Goal: Check status: Check status

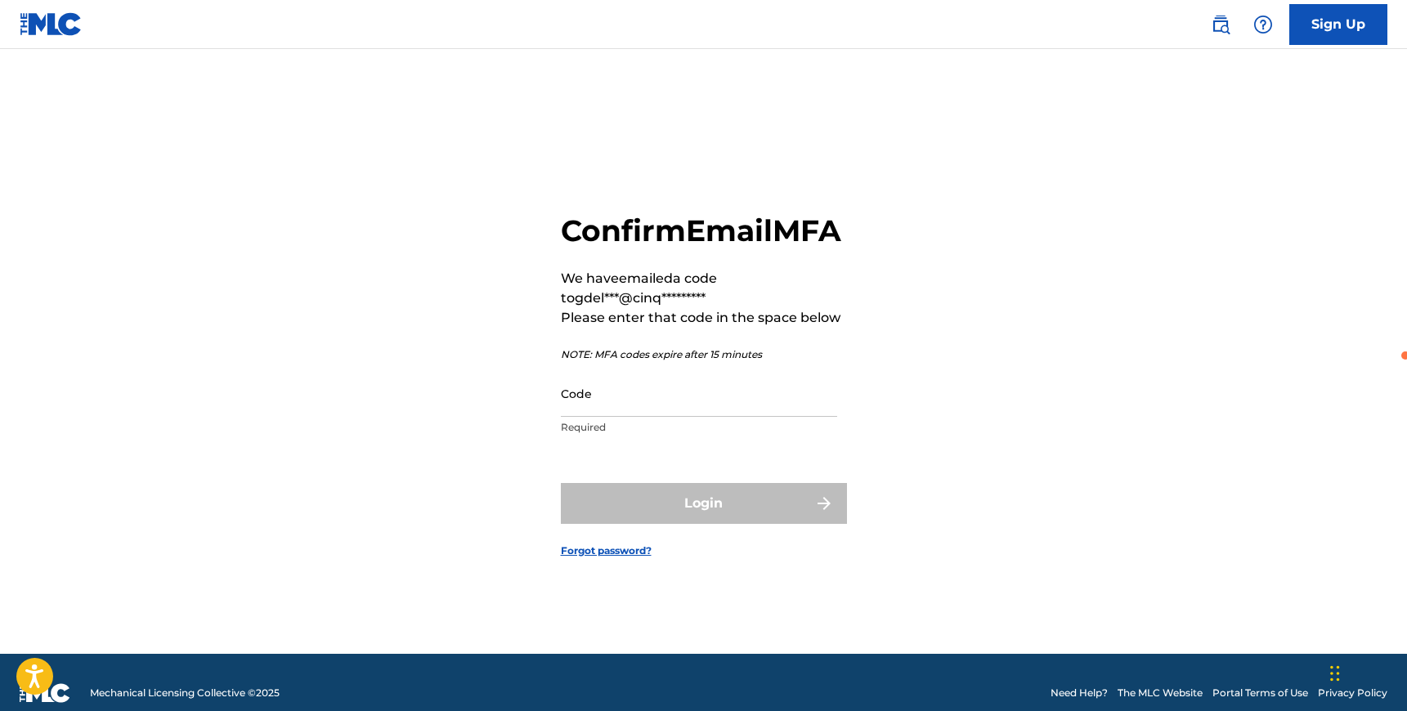
click at [627, 417] on input "Code" at bounding box center [699, 393] width 276 height 47
paste input "286354"
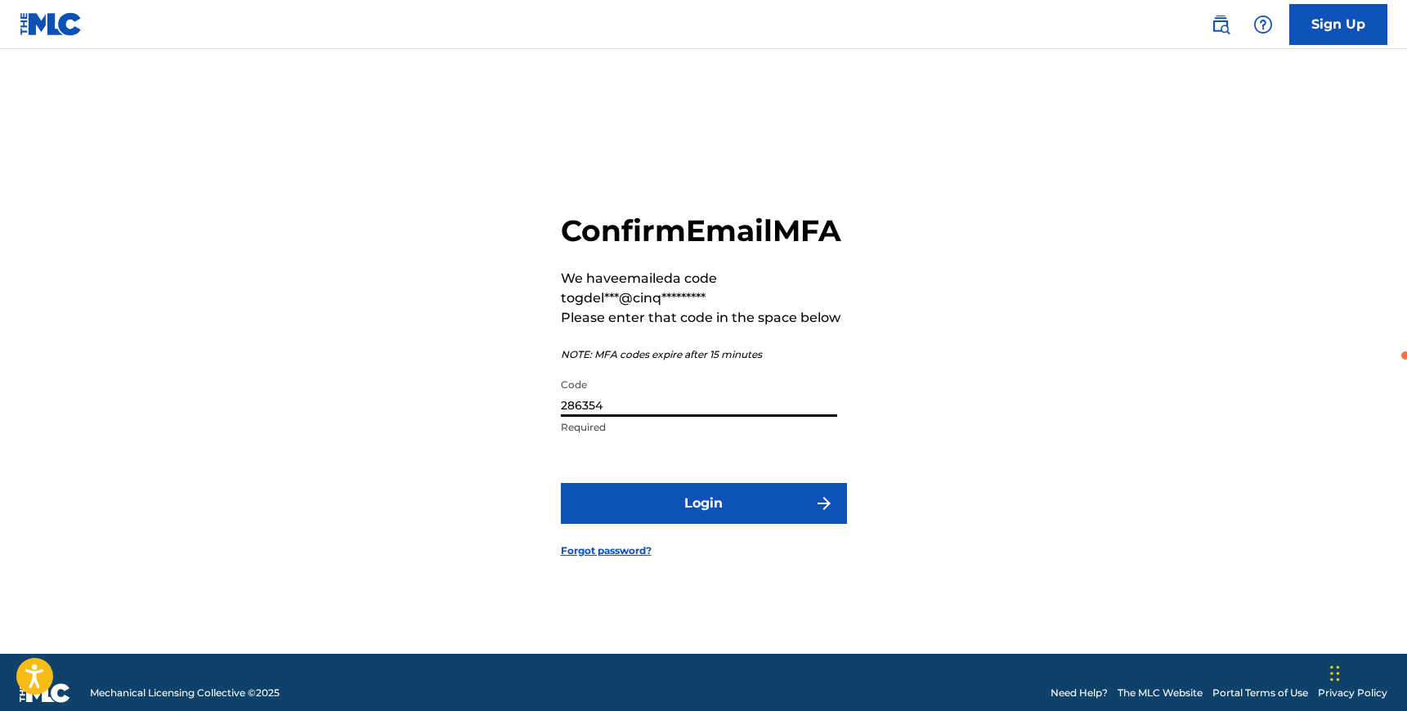
type input "286354"
click at [670, 518] on button "Login" at bounding box center [704, 503] width 286 height 41
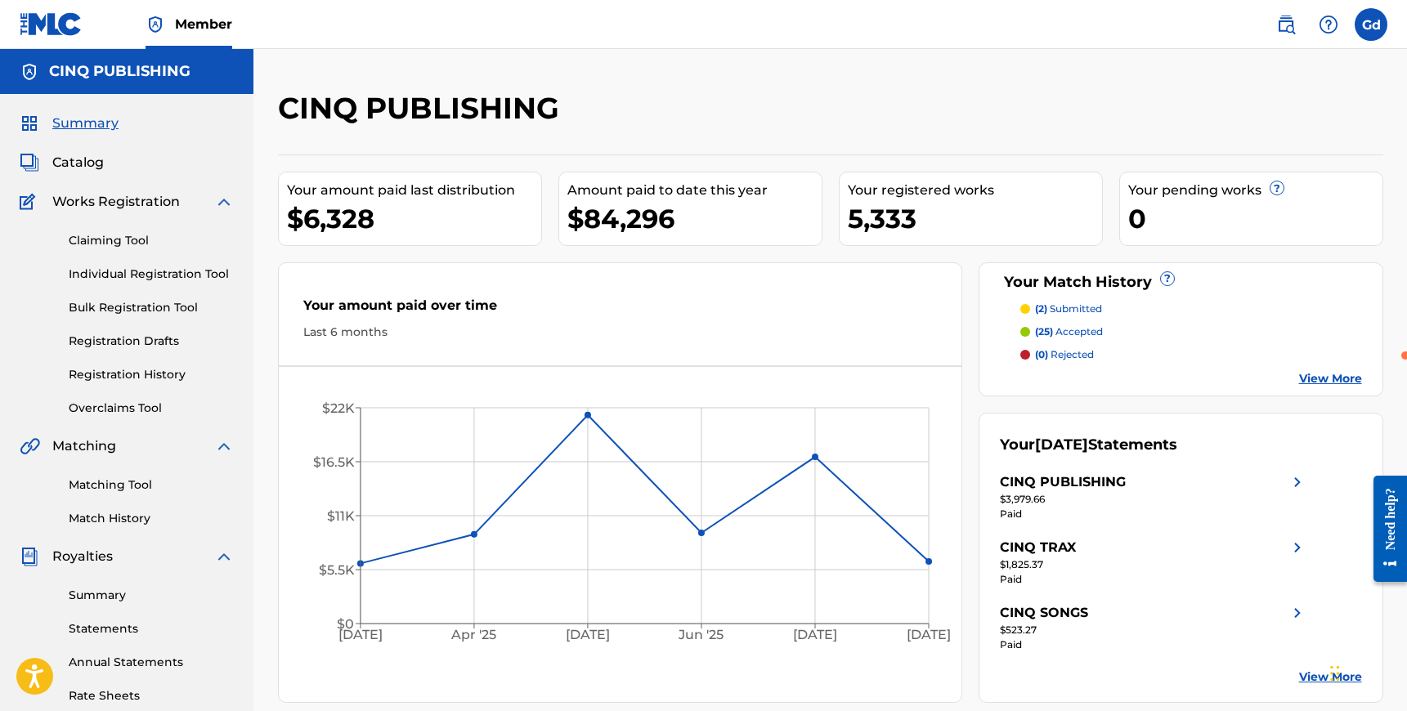
click at [110, 162] on div "Catalog" at bounding box center [127, 163] width 214 height 20
click at [91, 164] on span "Catalog" at bounding box center [78, 163] width 52 height 20
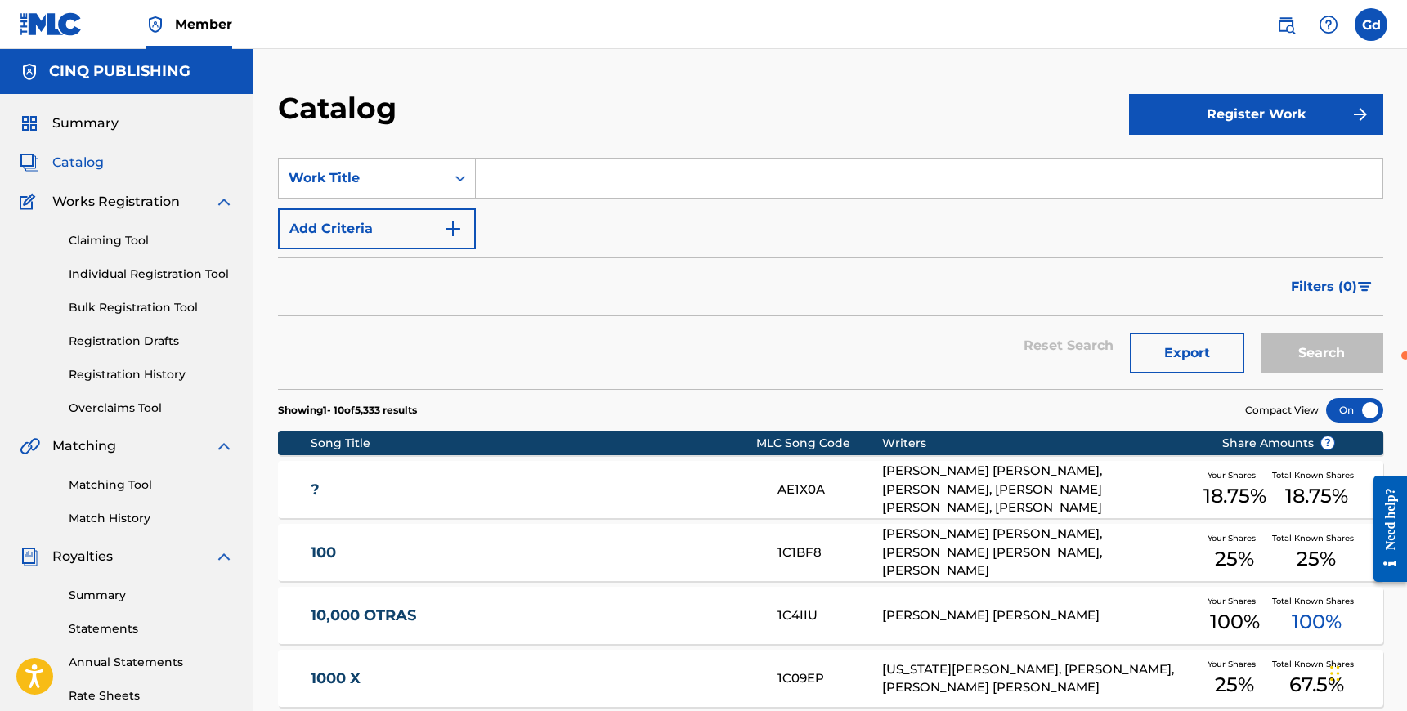
click at [116, 366] on link "Registration History" at bounding box center [151, 374] width 165 height 17
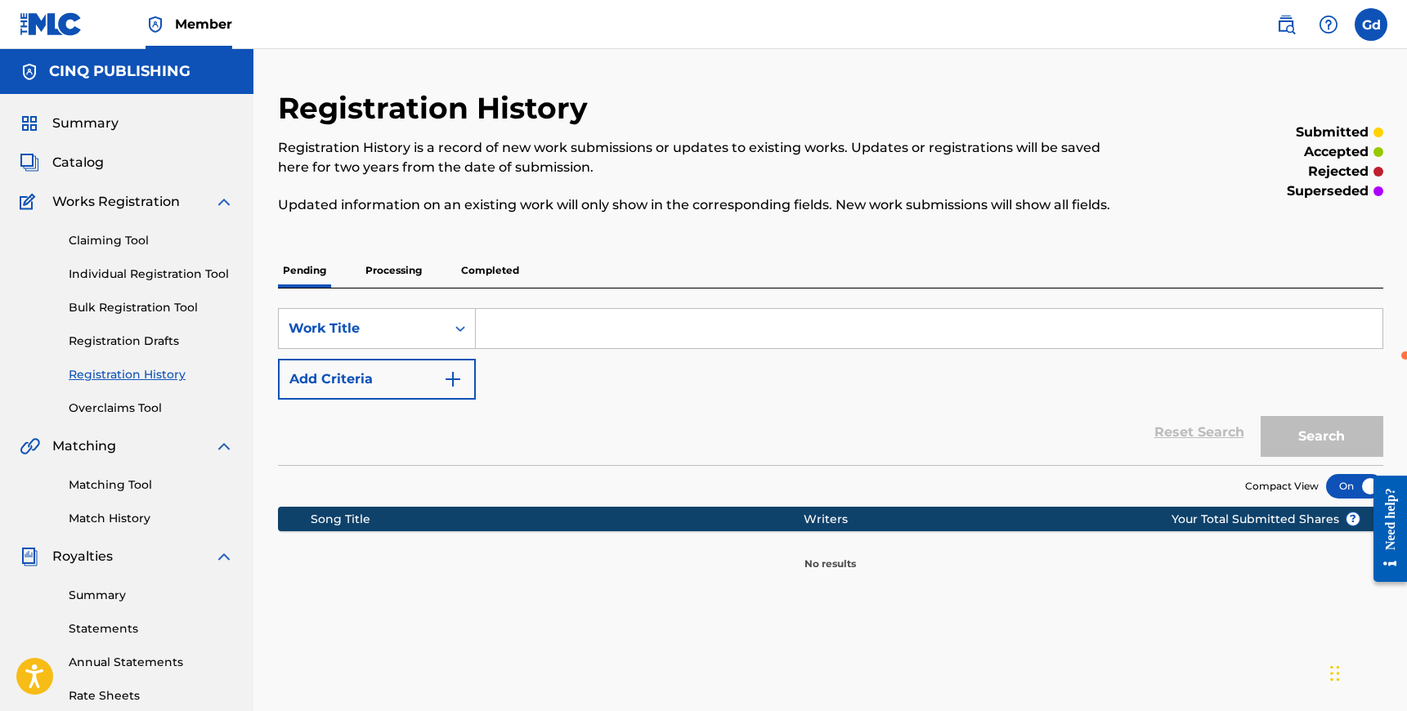
click at [384, 266] on p "Processing" at bounding box center [394, 270] width 66 height 34
